Goal: Transaction & Acquisition: Purchase product/service

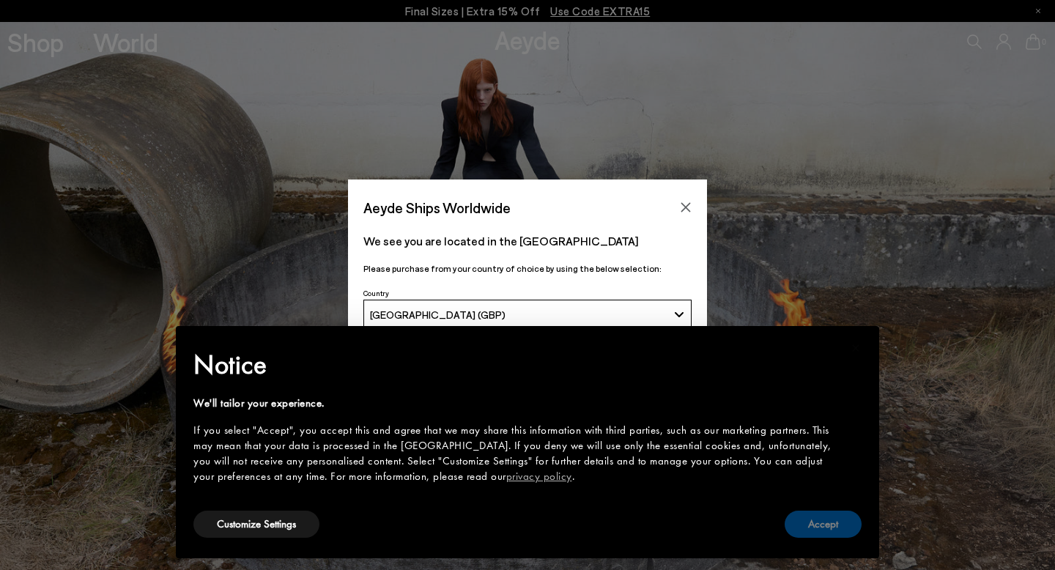
click at [834, 519] on button "Accept" at bounding box center [823, 524] width 77 height 27
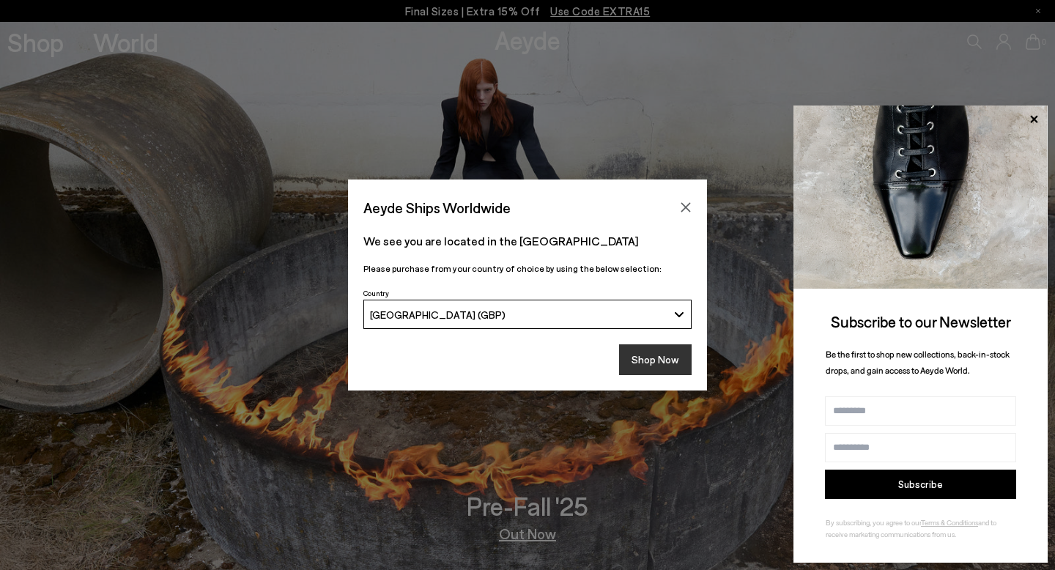
click at [643, 360] on button "Shop Now" at bounding box center [655, 359] width 73 height 31
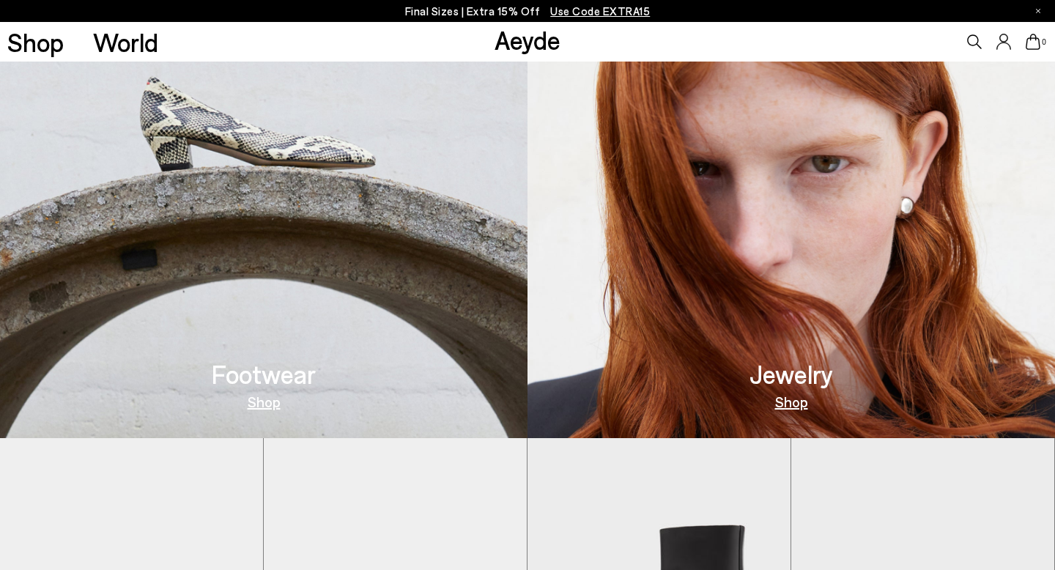
scroll to position [826, 0]
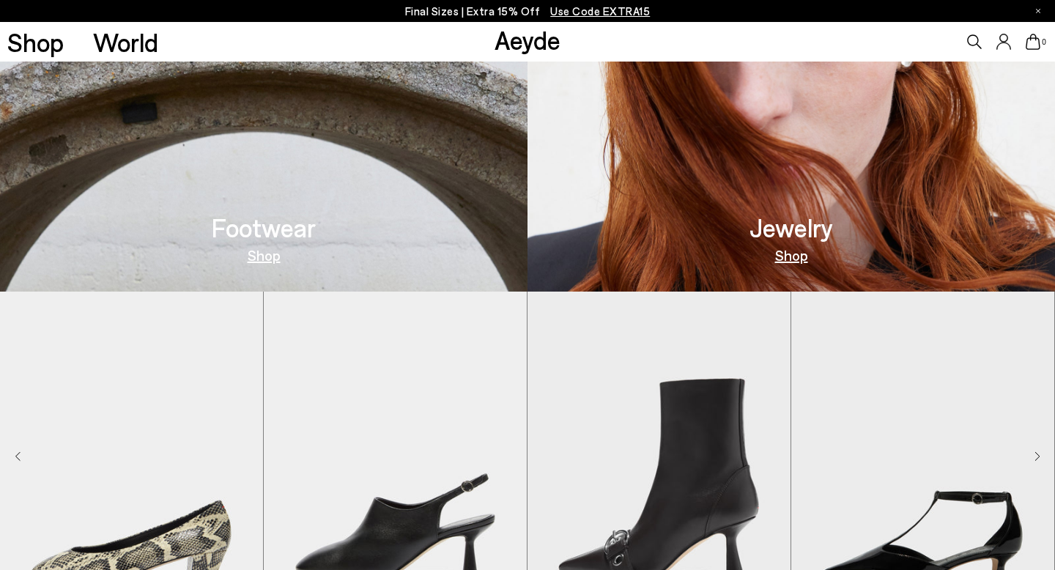
click at [334, 116] on img at bounding box center [263, 18] width 527 height 548
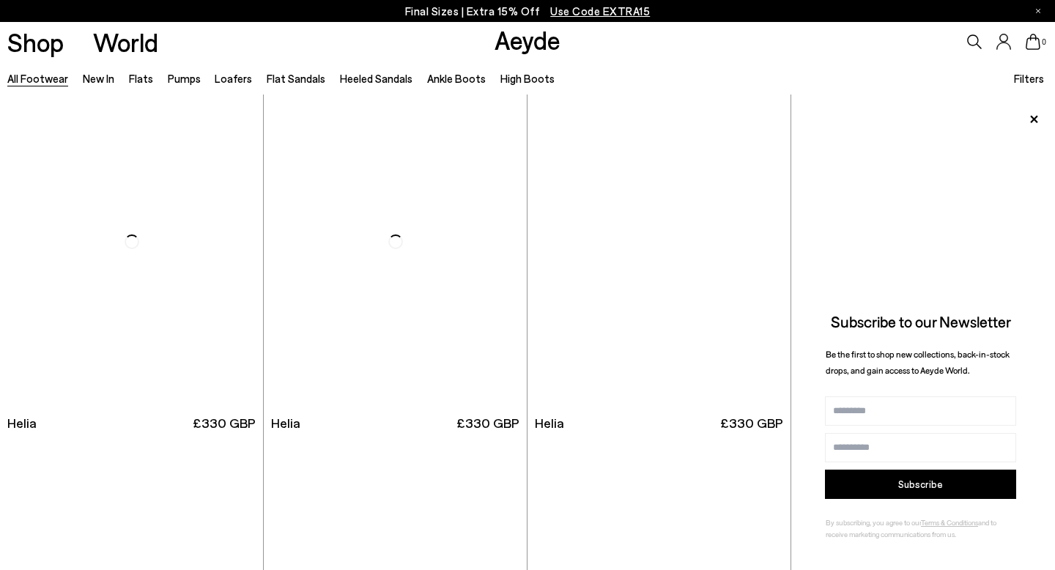
scroll to position [2508, 0]
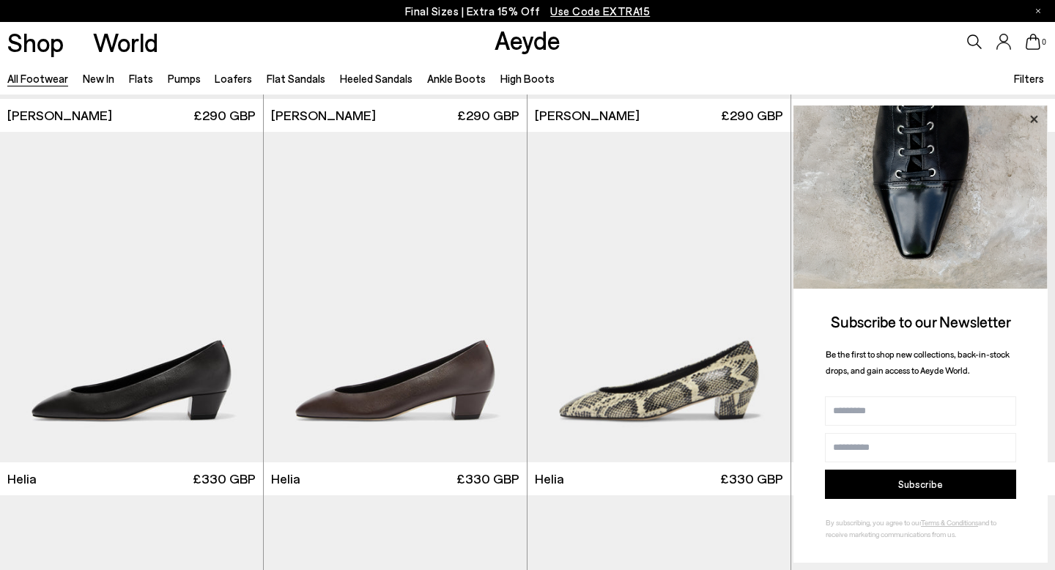
click at [1039, 111] on icon at bounding box center [1033, 119] width 19 height 19
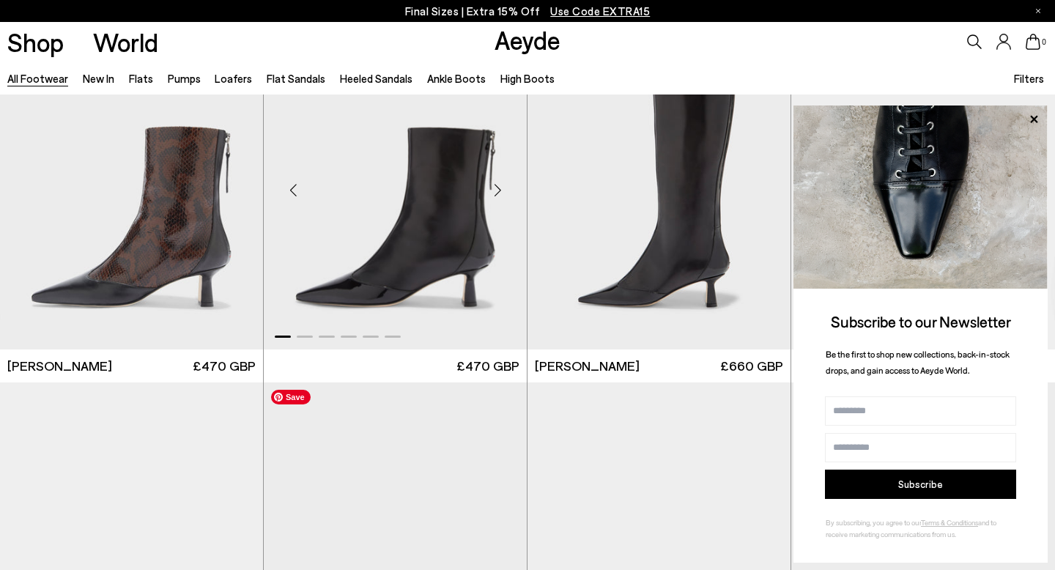
scroll to position [4703, 0]
